Goal: Task Accomplishment & Management: Use online tool/utility

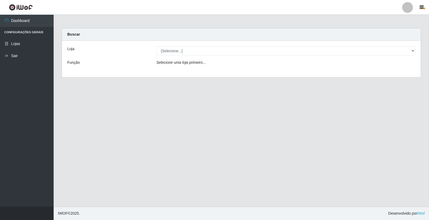
click at [201, 45] on div "Loja [Selecione...] O Feirão - [GEOGRAPHIC_DATA] Função Selecione uma loja prim…" at bounding box center [241, 59] width 358 height 36
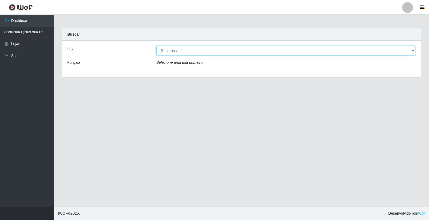
click at [206, 53] on select "[Selecione...] O Feirão - [GEOGRAPHIC_DATA]" at bounding box center [285, 50] width 259 height 9
select select "327"
click at [156, 46] on select "[Selecione...] O Feirão - [GEOGRAPHIC_DATA]" at bounding box center [285, 50] width 259 height 9
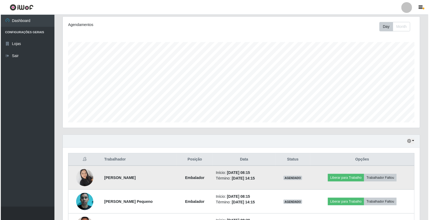
scroll to position [112, 0]
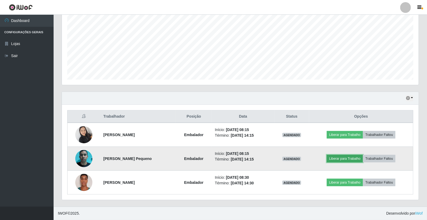
click at [355, 158] on button "Liberar para Trabalho" at bounding box center [345, 158] width 36 height 7
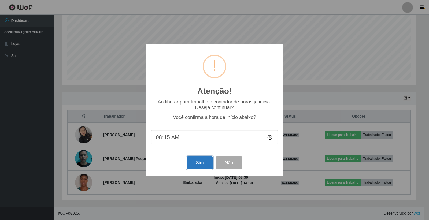
click at [191, 159] on button "Sim" at bounding box center [199, 162] width 26 height 13
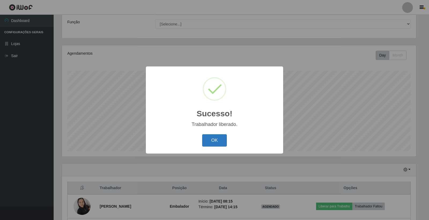
click at [218, 145] on button "OK" at bounding box center [214, 140] width 25 height 13
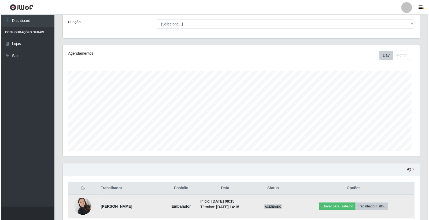
scroll to position [111, 357]
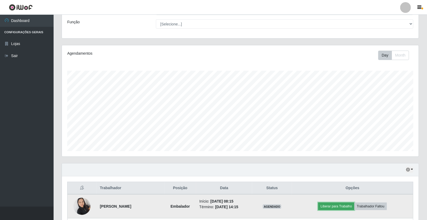
click at [335, 204] on button "Liberar para Trabalho" at bounding box center [336, 205] width 36 height 7
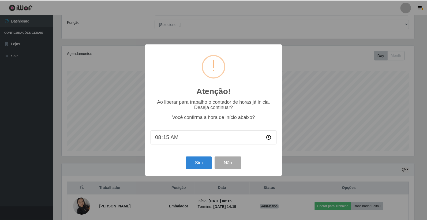
scroll to position [111, 354]
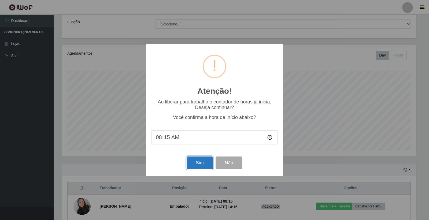
click at [204, 166] on button "Sim" at bounding box center [199, 162] width 26 height 13
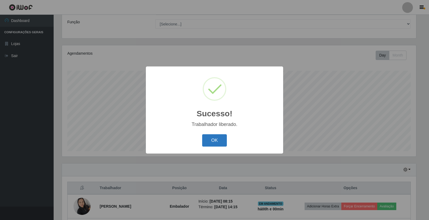
click at [210, 143] on button "OK" at bounding box center [214, 140] width 25 height 13
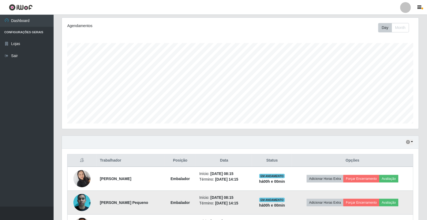
scroll to position [112, 0]
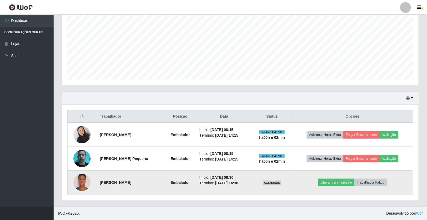
click at [76, 185] on img at bounding box center [81, 182] width 17 height 23
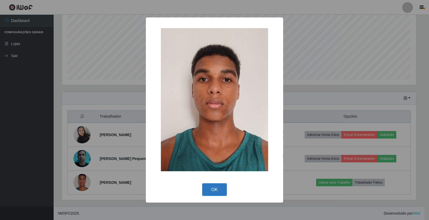
click at [208, 187] on button "OK" at bounding box center [214, 189] width 25 height 13
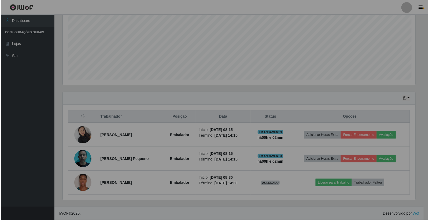
scroll to position [111, 357]
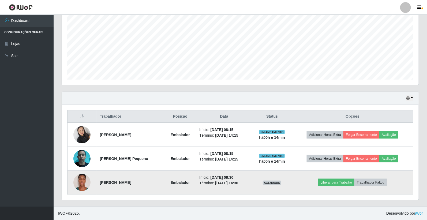
click at [335, 188] on td "Liberar para Trabalho Trabalhador Faltou" at bounding box center [352, 183] width 121 height 24
click at [336, 185] on button "Liberar para Trabalho" at bounding box center [336, 182] width 36 height 7
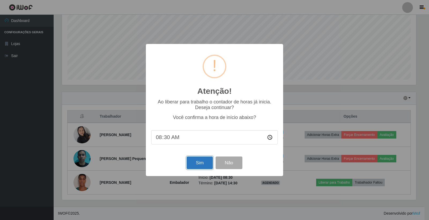
click at [199, 161] on button "Sim" at bounding box center [199, 162] width 26 height 13
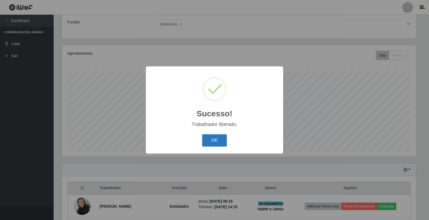
click at [212, 138] on button "OK" at bounding box center [214, 140] width 25 height 13
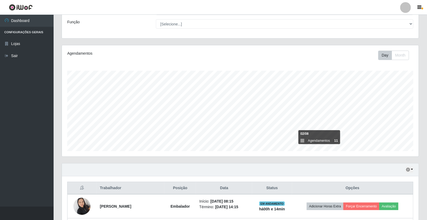
scroll to position [112, 0]
